Goal: Task Accomplishment & Management: Manage account settings

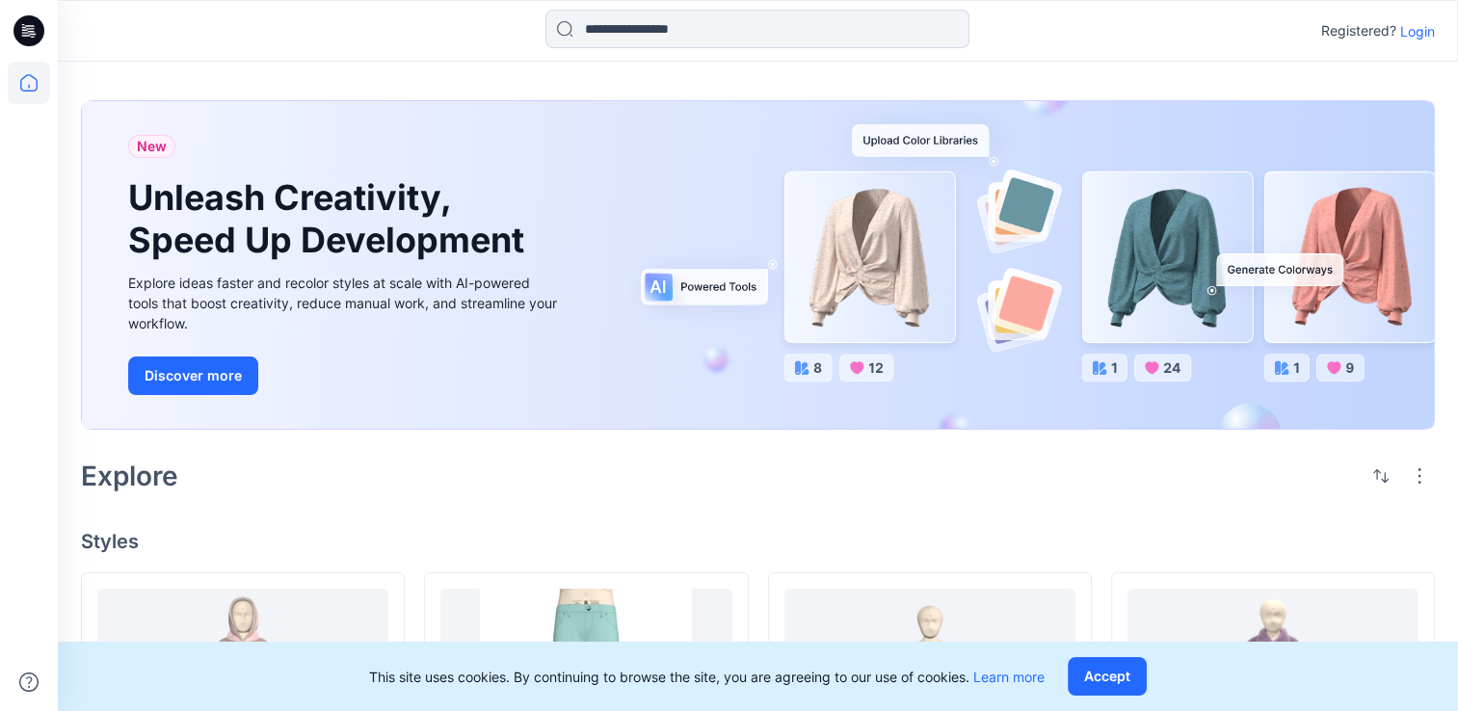
click at [1416, 33] on p "Login" at bounding box center [1417, 31] width 35 height 20
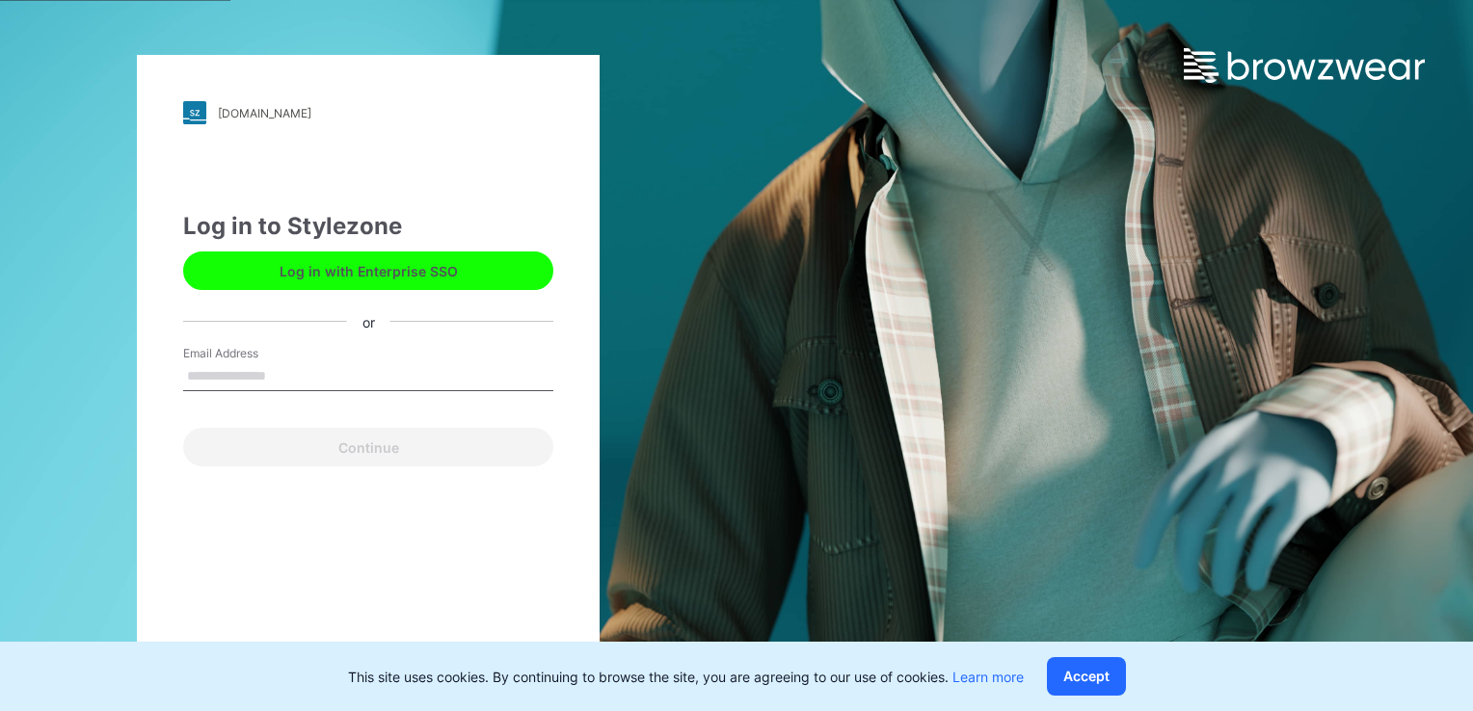
click at [358, 362] on input "Email Address" at bounding box center [368, 376] width 370 height 29
type input "**********"
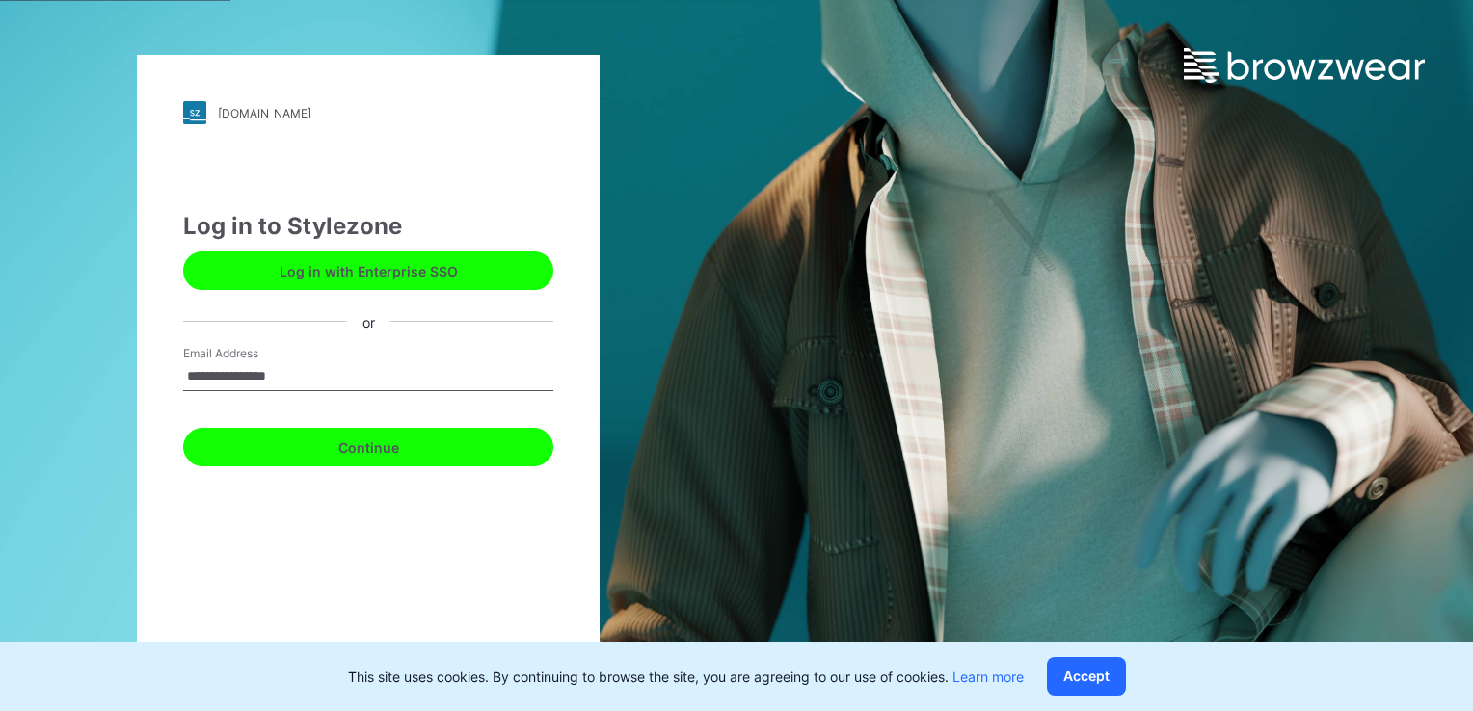
click at [345, 444] on button "Continue" at bounding box center [368, 447] width 370 height 39
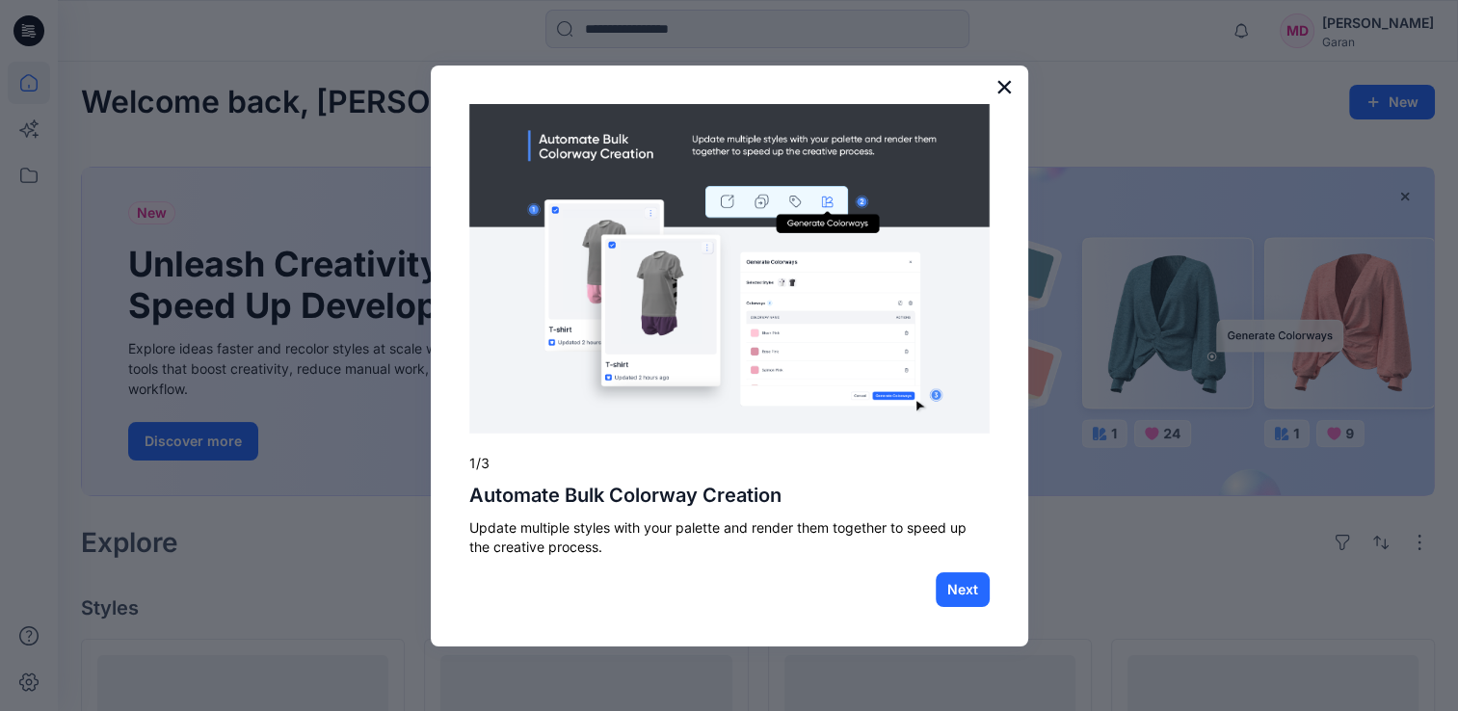
click at [1003, 87] on button "×" at bounding box center [1005, 86] width 18 height 31
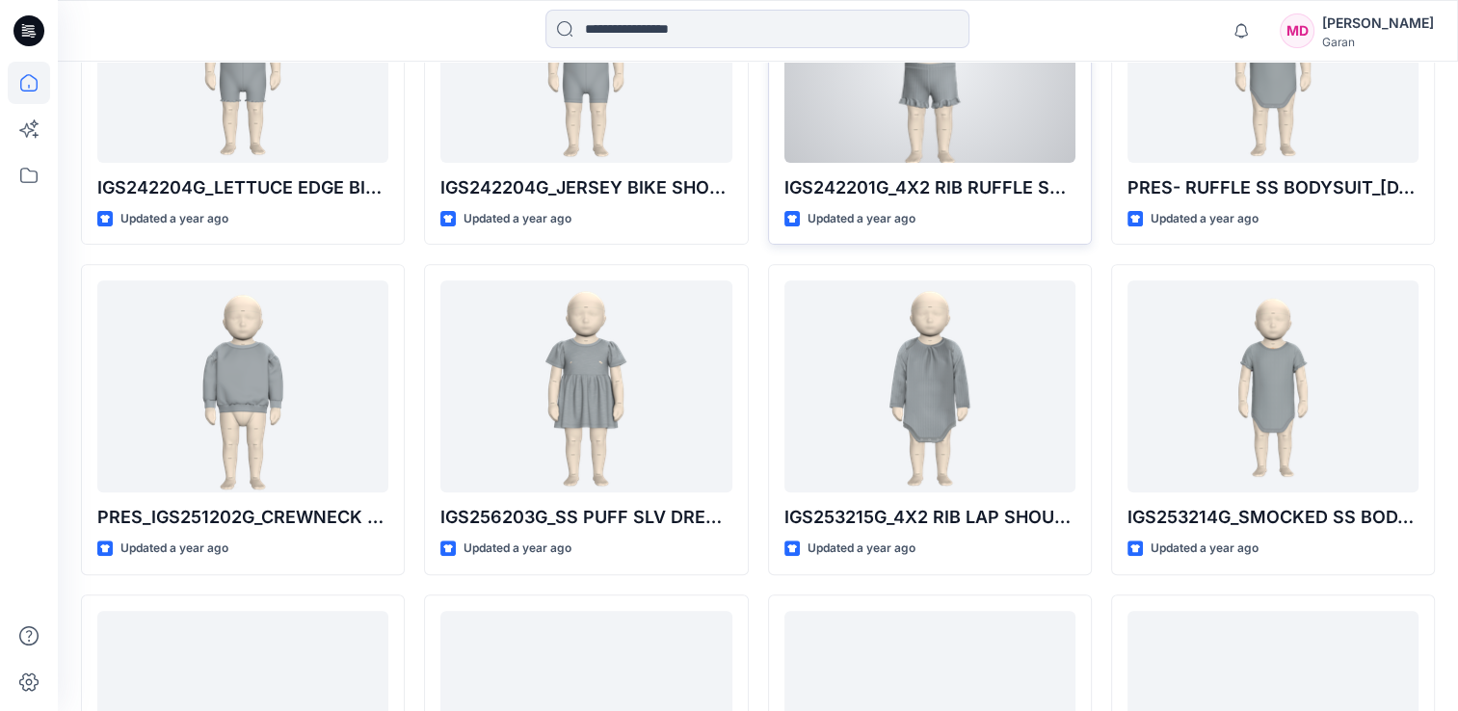
scroll to position [15609, 0]
